Goal: Navigation & Orientation: Find specific page/section

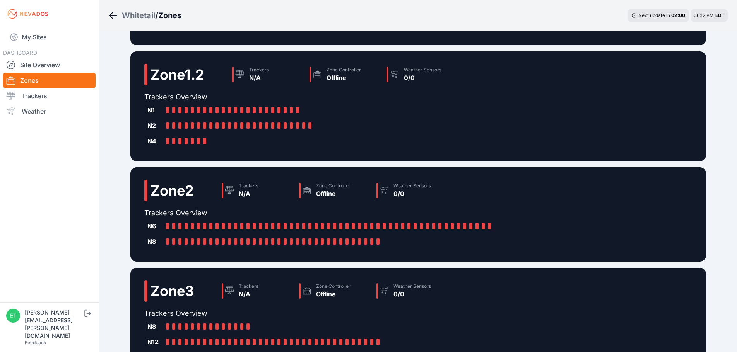
scroll to position [233, 0]
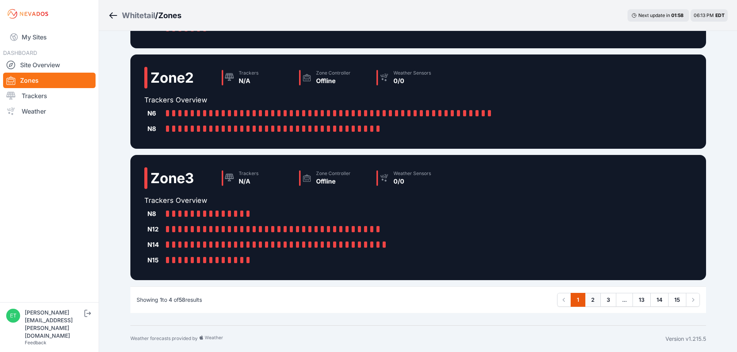
click at [593, 300] on link "2" at bounding box center [593, 300] width 16 height 14
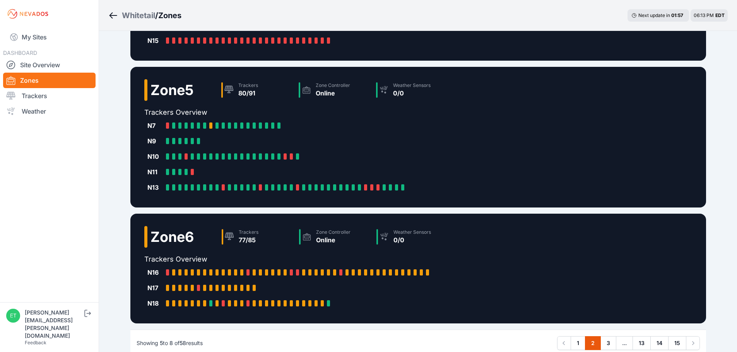
scroll to position [193, 0]
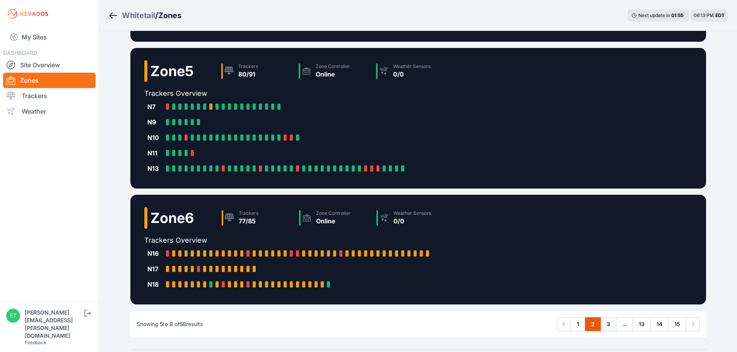
click at [608, 325] on link "3" at bounding box center [608, 325] width 16 height 14
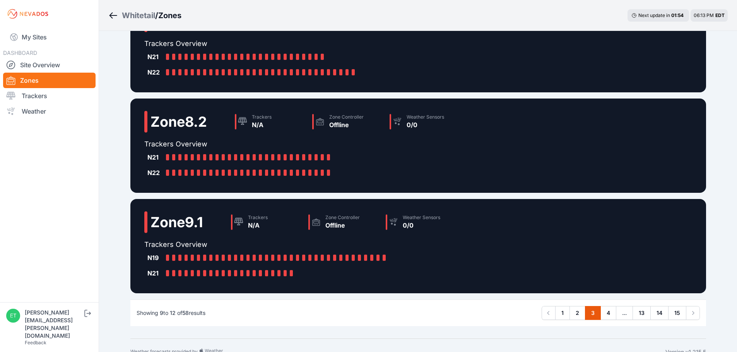
scroll to position [171, 0]
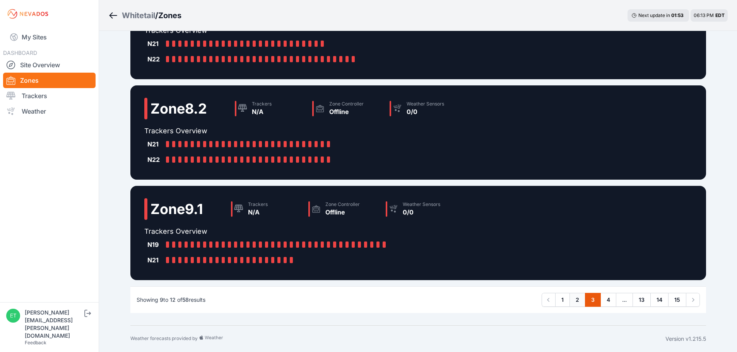
click at [579, 301] on link "2" at bounding box center [577, 300] width 16 height 14
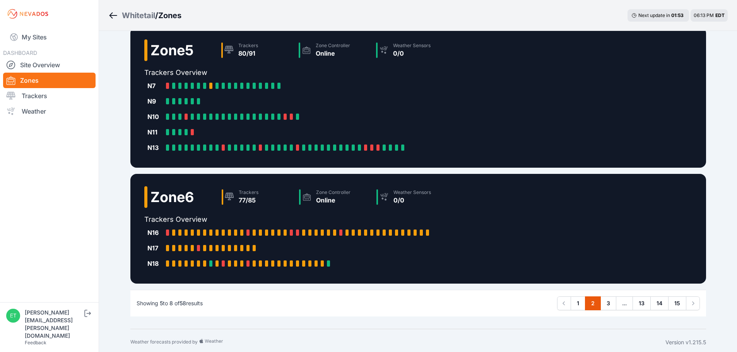
scroll to position [218, 0]
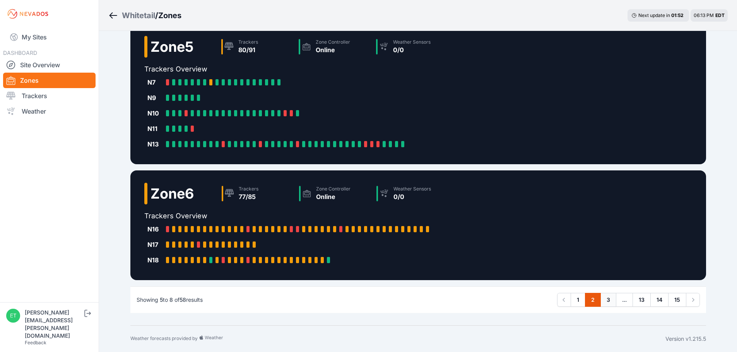
click at [611, 301] on link "3" at bounding box center [608, 300] width 16 height 14
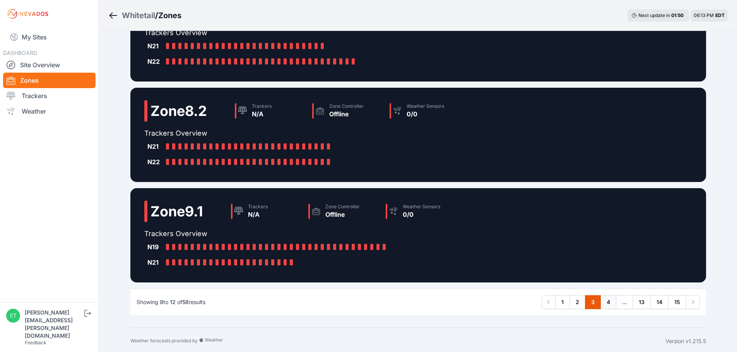
scroll to position [171, 0]
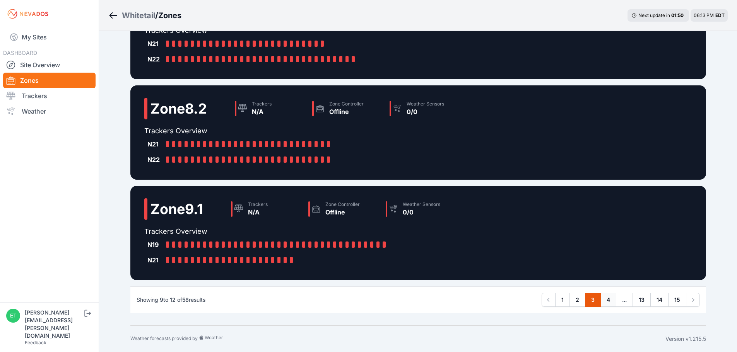
click at [609, 298] on link "4" at bounding box center [608, 300] width 16 height 14
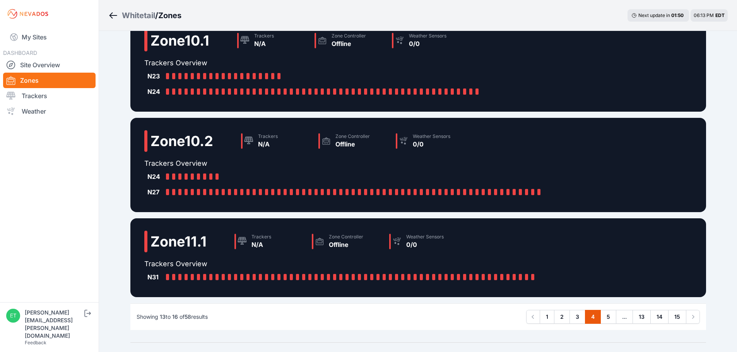
scroll to position [140, 0]
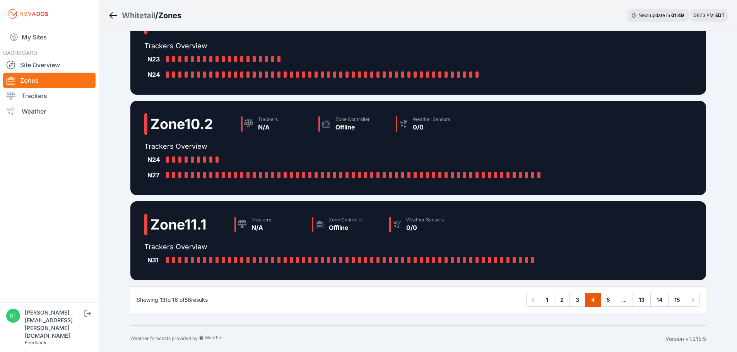
click at [609, 298] on link "5" at bounding box center [608, 300] width 16 height 14
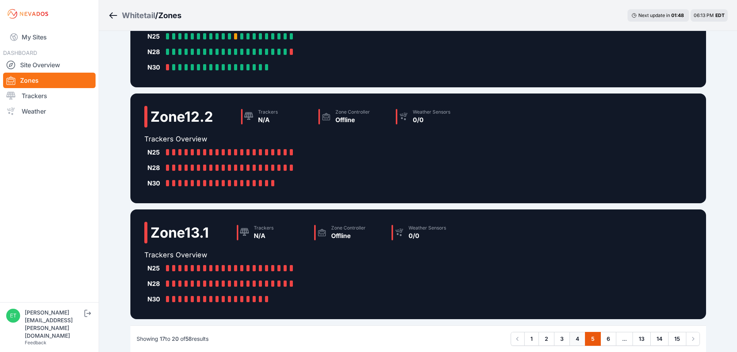
scroll to position [187, 0]
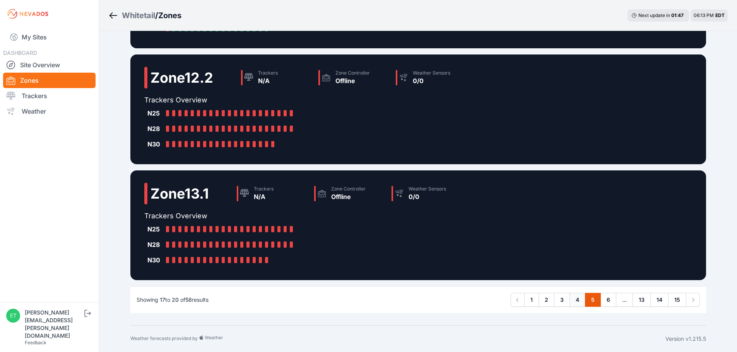
click at [609, 298] on link "6" at bounding box center [608, 300] width 16 height 14
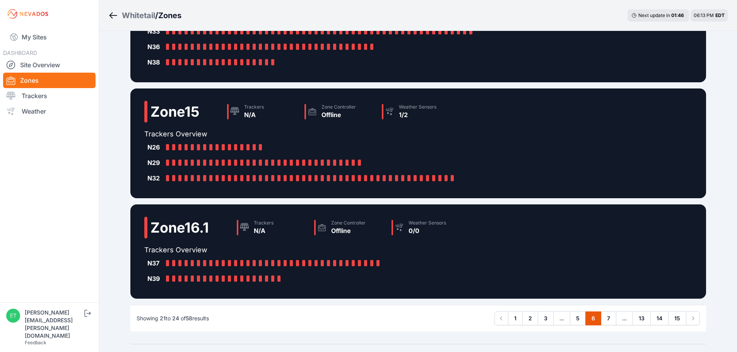
scroll to position [202, 0]
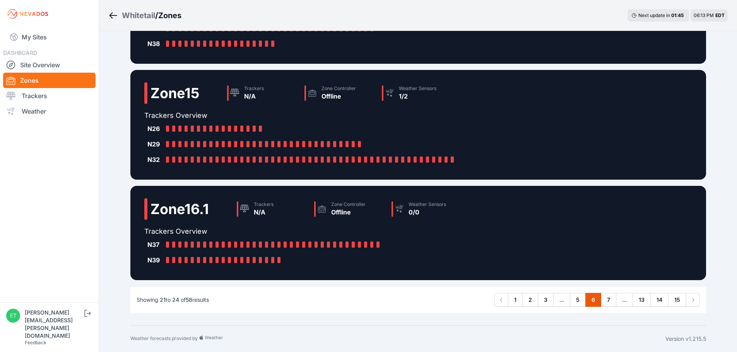
click at [609, 298] on link "7" at bounding box center [608, 300] width 15 height 14
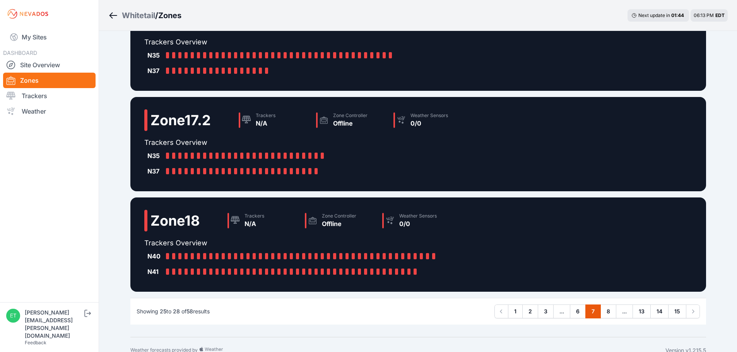
scroll to position [140, 0]
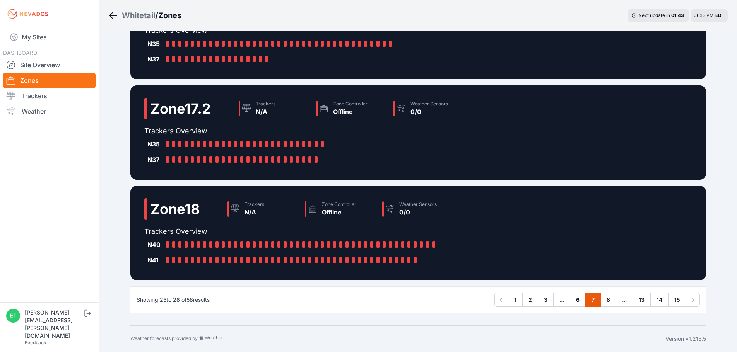
click at [609, 298] on link "8" at bounding box center [608, 300] width 16 height 14
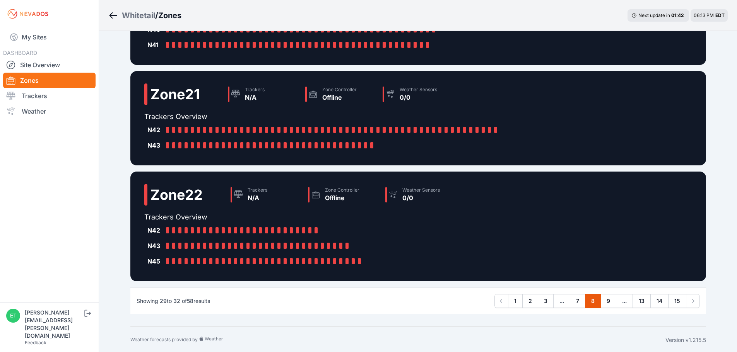
scroll to position [171, 0]
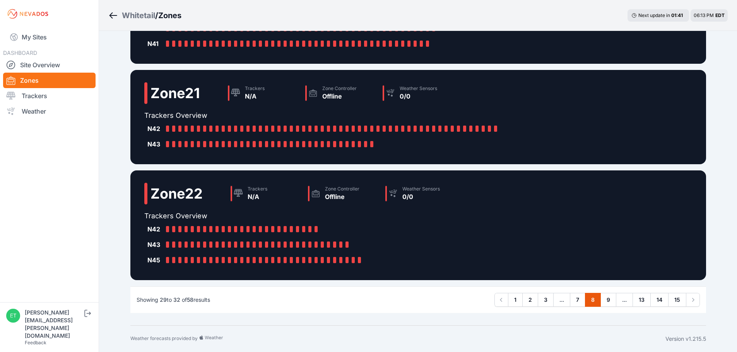
click at [609, 298] on link "9" at bounding box center [608, 300] width 16 height 14
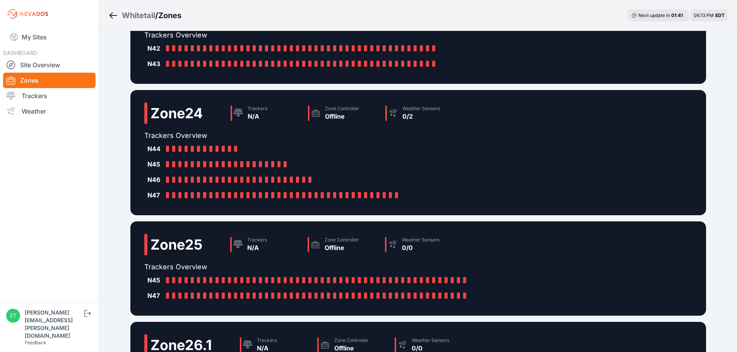
scroll to position [202, 0]
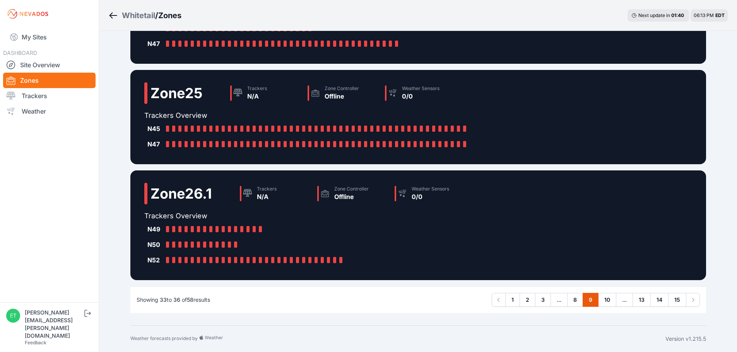
click at [609, 298] on link "10" at bounding box center [607, 300] width 18 height 14
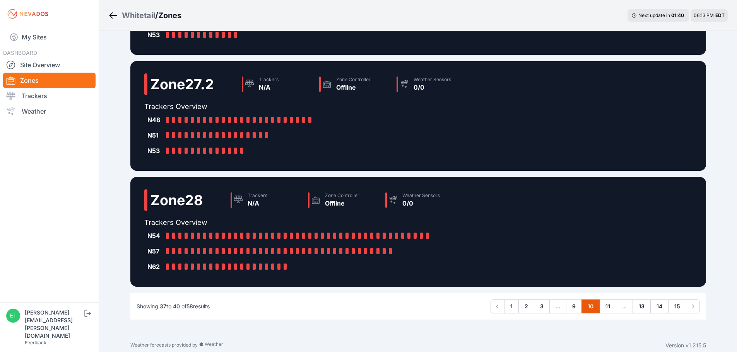
scroll to position [218, 0]
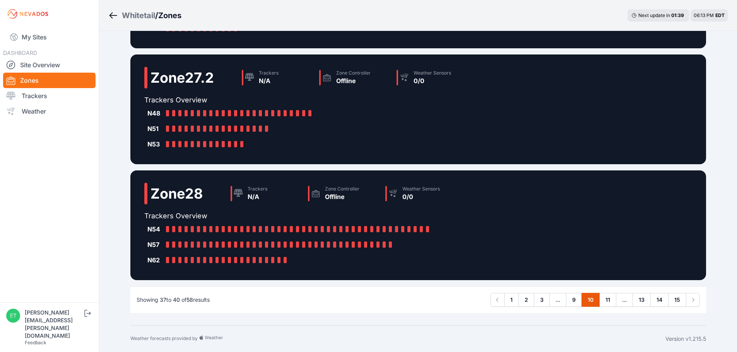
click at [609, 298] on link "11" at bounding box center [607, 300] width 17 height 14
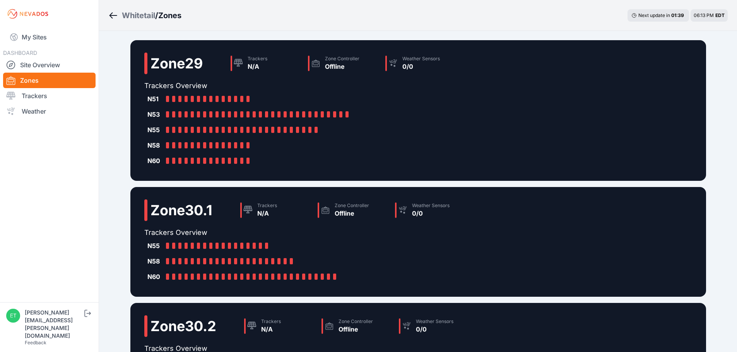
scroll to position [233, 0]
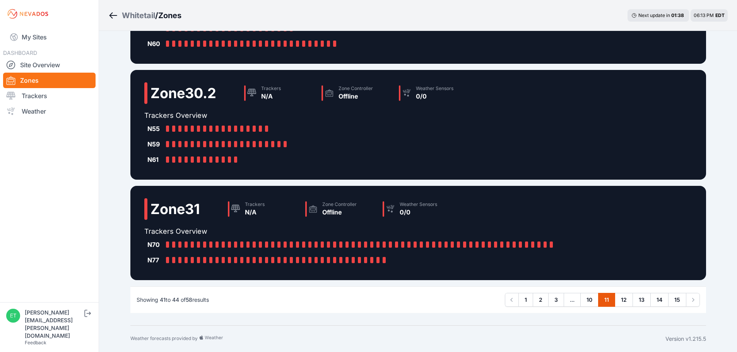
click at [609, 298] on link "11" at bounding box center [606, 300] width 17 height 14
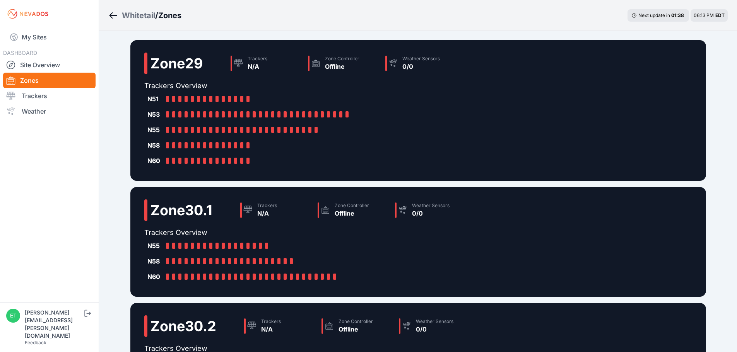
scroll to position [0, 0]
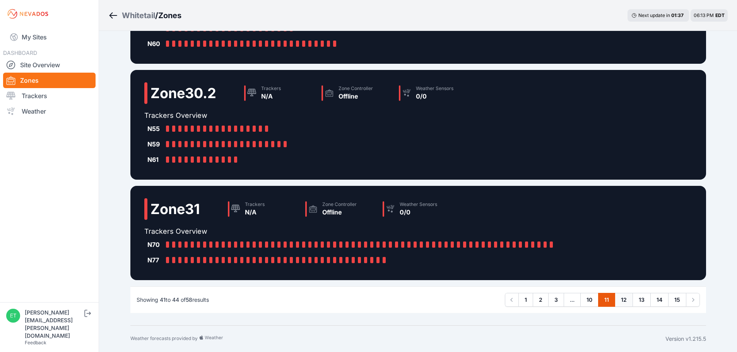
click at [625, 297] on link "12" at bounding box center [624, 300] width 18 height 14
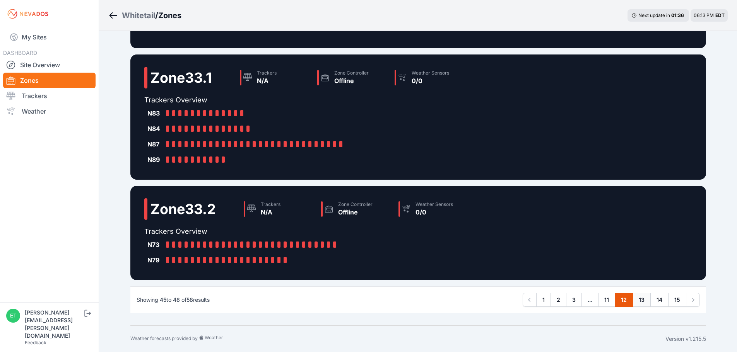
click at [642, 298] on link "13" at bounding box center [641, 300] width 18 height 14
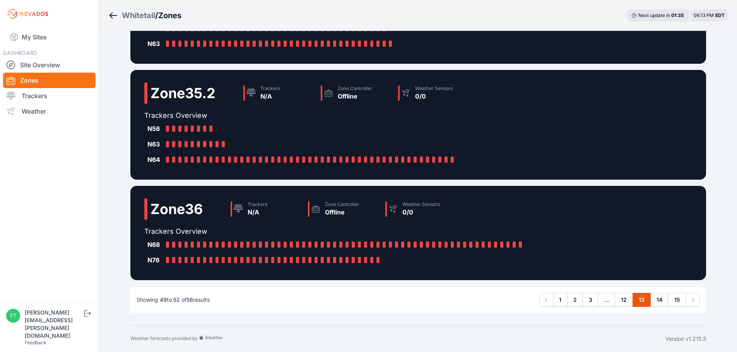
click at [661, 300] on link "14" at bounding box center [659, 300] width 18 height 14
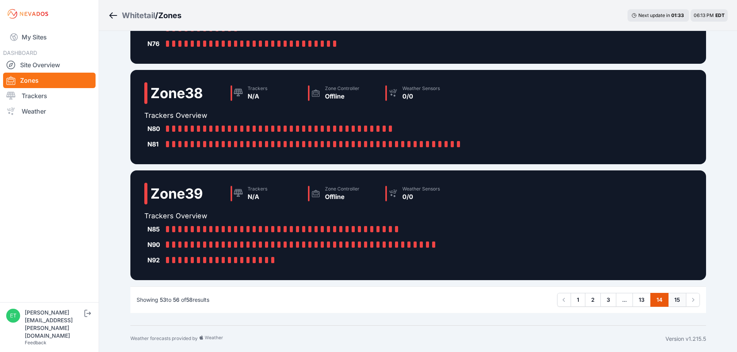
click at [679, 300] on link "15" at bounding box center [677, 300] width 18 height 14
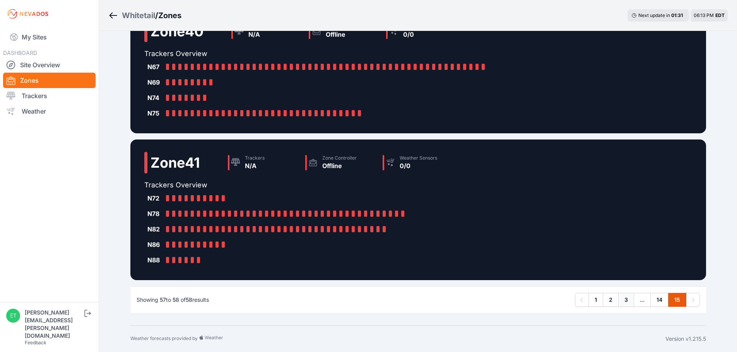
click at [625, 302] on link "3" at bounding box center [626, 300] width 16 height 14
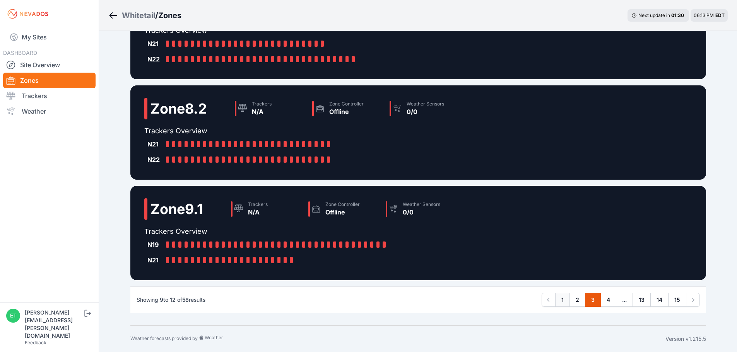
click at [564, 300] on link "1" at bounding box center [562, 300] width 15 height 14
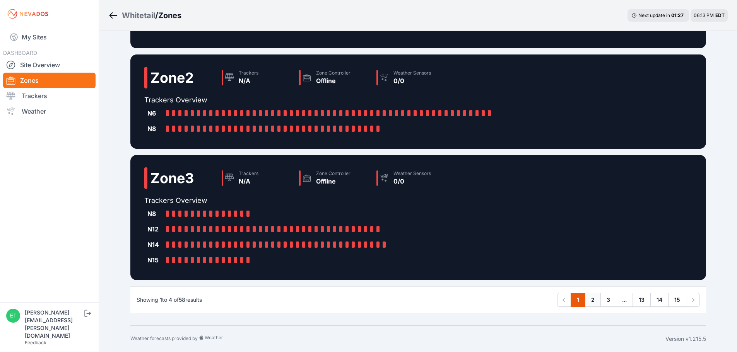
click at [594, 300] on link "2" at bounding box center [593, 300] width 16 height 14
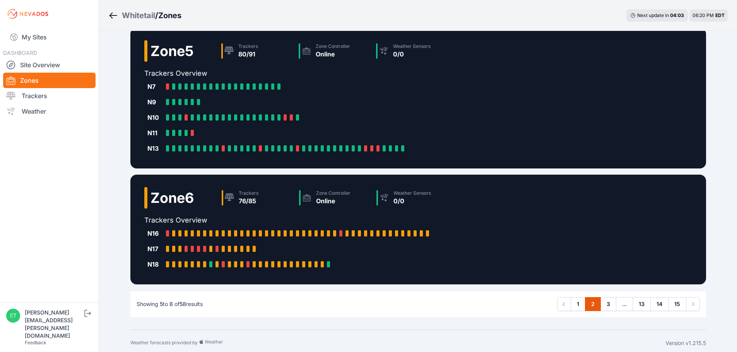
scroll to position [218, 0]
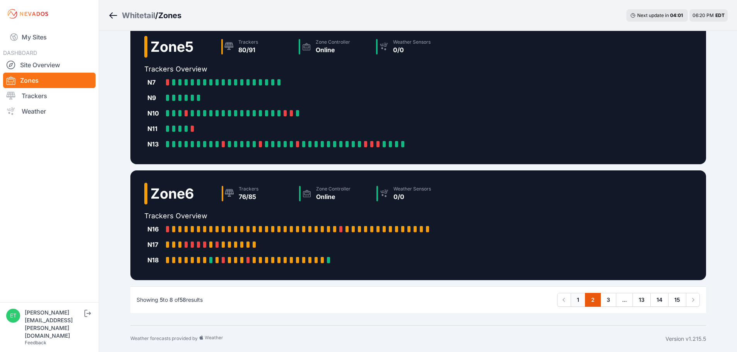
click at [579, 299] on link "1" at bounding box center [577, 300] width 15 height 14
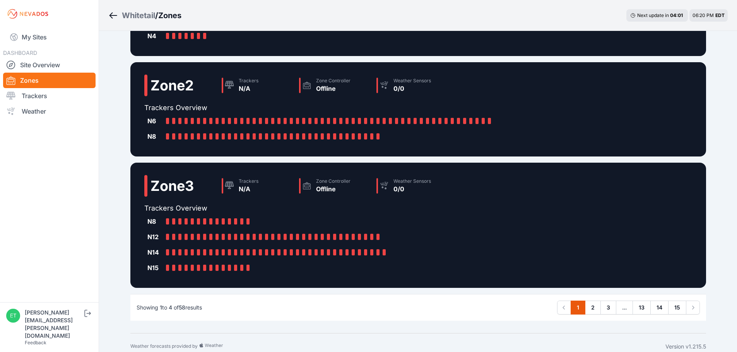
scroll to position [233, 0]
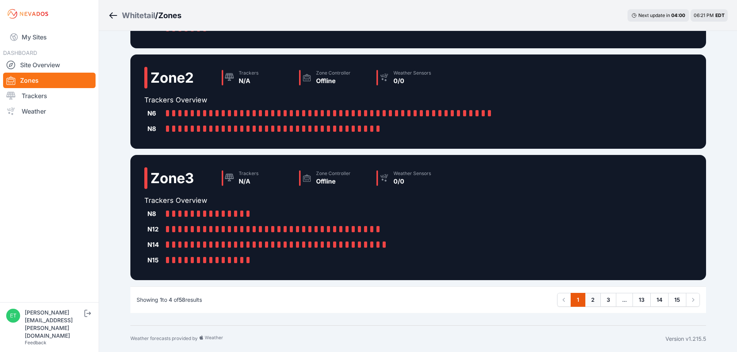
click at [598, 300] on link "2" at bounding box center [593, 300] width 16 height 14
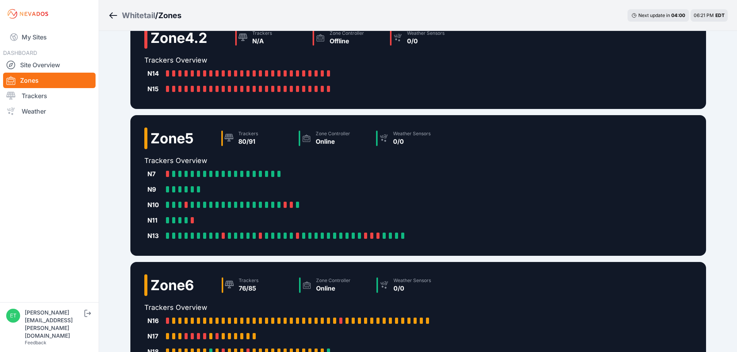
scroll to position [218, 0]
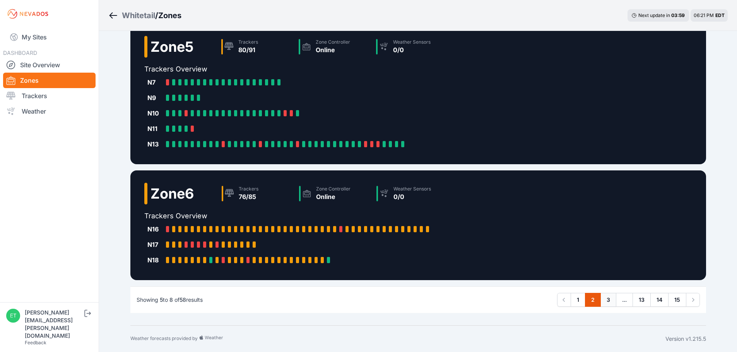
click at [608, 297] on link "3" at bounding box center [608, 300] width 16 height 14
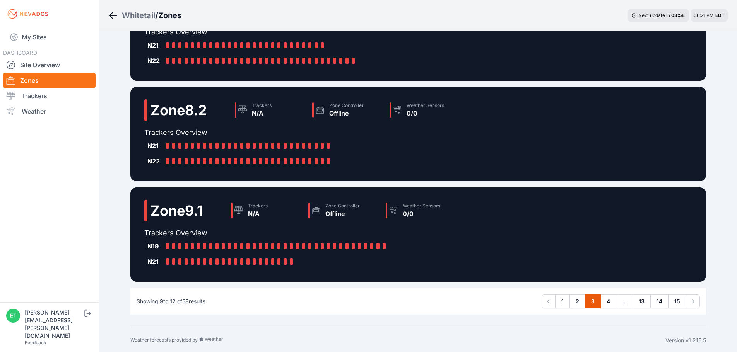
scroll to position [171, 0]
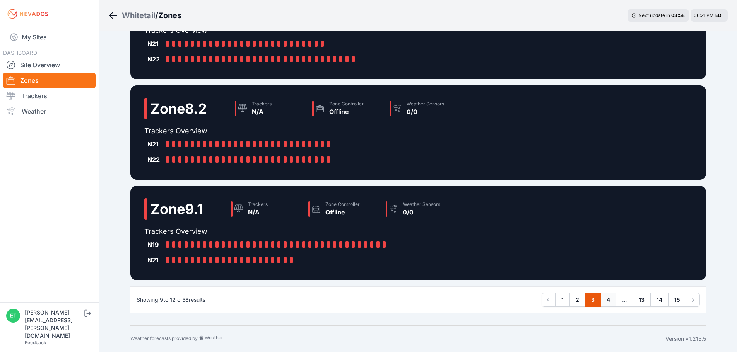
click at [612, 303] on link "4" at bounding box center [608, 300] width 16 height 14
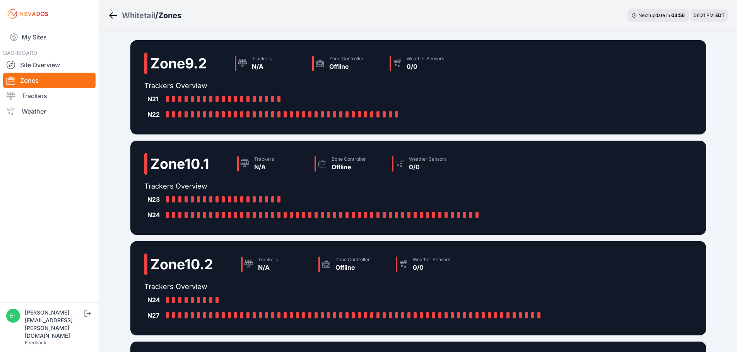
click at [147, 17] on div "Whitetail" at bounding box center [138, 15] width 33 height 11
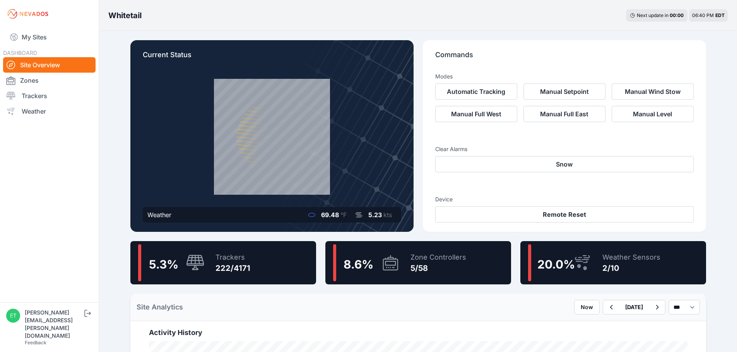
click at [370, 256] on div "8.6 %" at bounding box center [357, 262] width 37 height 17
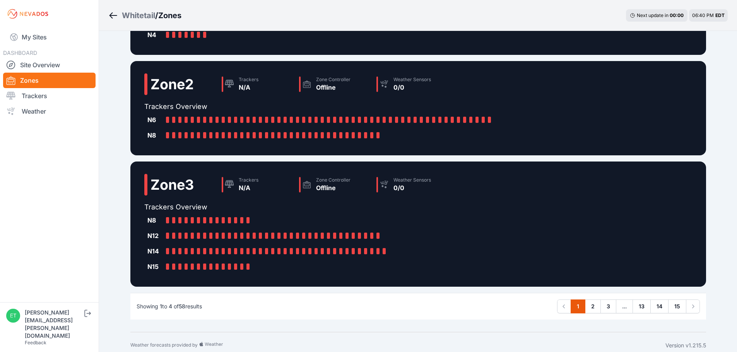
scroll to position [233, 0]
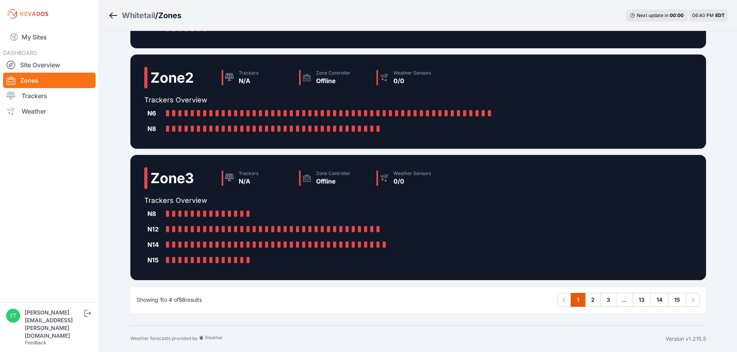
click at [587, 300] on link "2" at bounding box center [593, 300] width 16 height 14
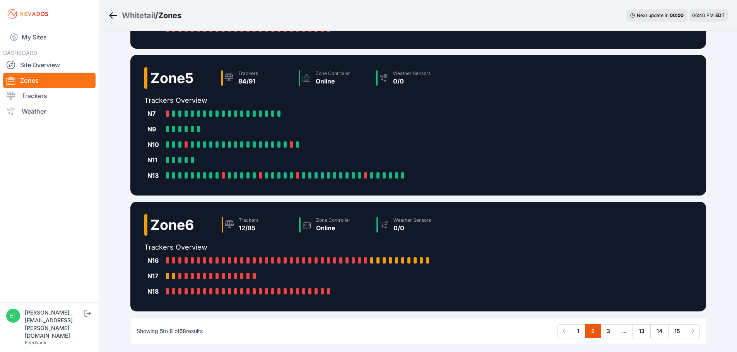
scroll to position [218, 0]
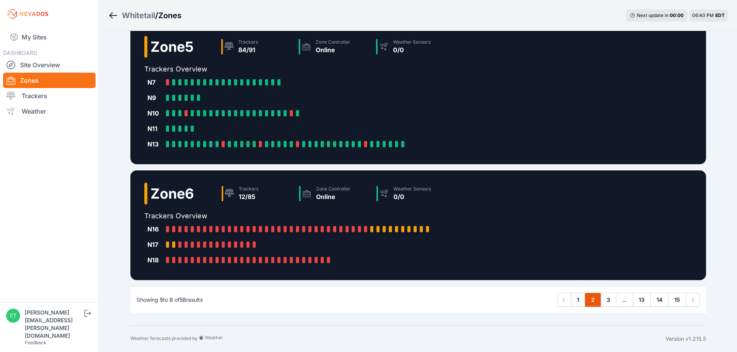
click at [572, 298] on link "1" at bounding box center [577, 300] width 15 height 14
